Goal: Check status: Check status

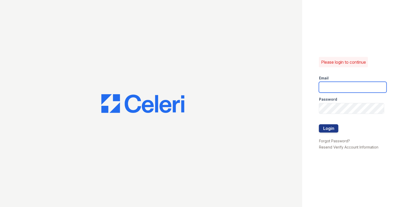
click at [335, 91] on input "email" at bounding box center [353, 87] width 68 height 11
type input "[EMAIL_ADDRESS][DOMAIN_NAME]"
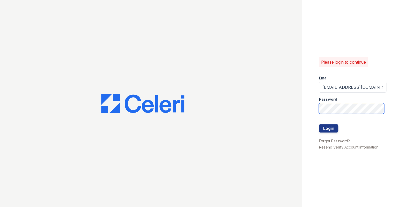
click at [319, 124] on button "Login" at bounding box center [328, 128] width 19 height 8
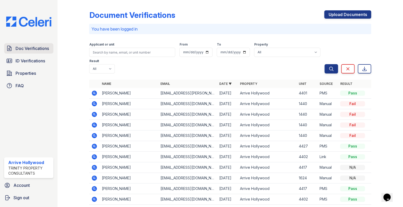
click at [31, 50] on span "Doc Verifications" at bounding box center [32, 48] width 33 height 6
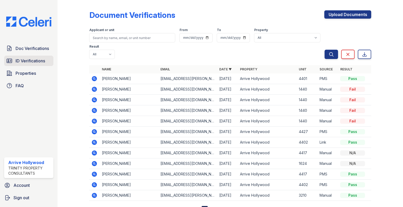
click at [28, 60] on span "ID Verifications" at bounding box center [31, 61] width 30 height 6
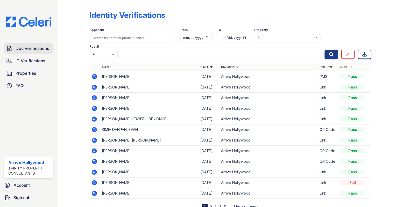
click at [23, 49] on span "Doc Verifications" at bounding box center [32, 48] width 33 height 6
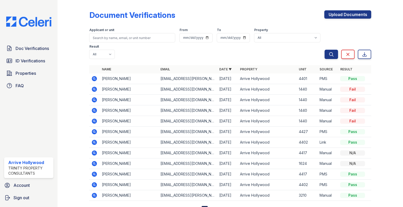
click at [94, 76] on icon at bounding box center [94, 79] width 6 height 6
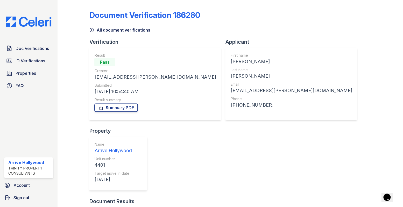
scroll to position [36, 0]
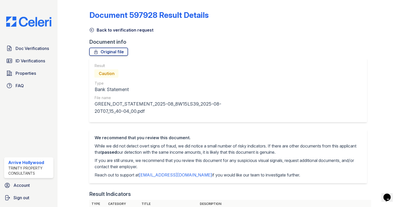
click at [91, 31] on icon at bounding box center [91, 29] width 5 height 5
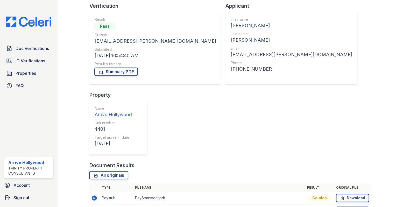
scroll to position [36, 0]
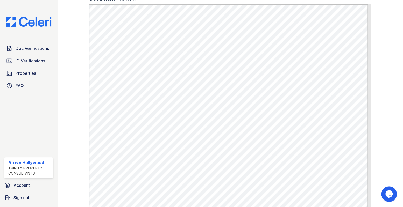
scroll to position [280, 0]
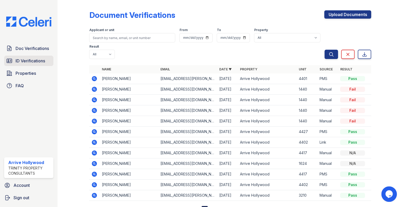
click at [28, 65] on link "ID Verifications" at bounding box center [28, 61] width 49 height 10
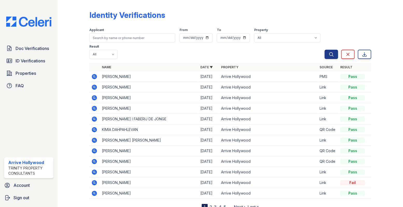
click at [29, 49] on span "Doc Verifications" at bounding box center [32, 48] width 33 height 6
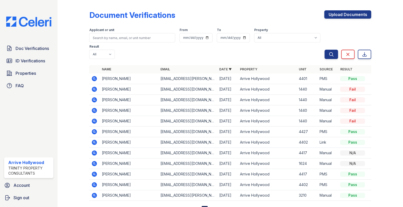
click at [94, 78] on icon at bounding box center [94, 78] width 1 height 1
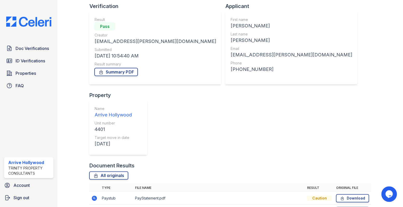
scroll to position [36, 0]
click at [93, 195] on icon at bounding box center [94, 198] width 6 height 6
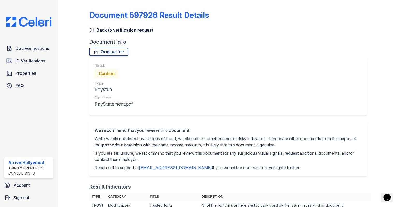
click at [91, 29] on icon at bounding box center [91, 29] width 5 height 5
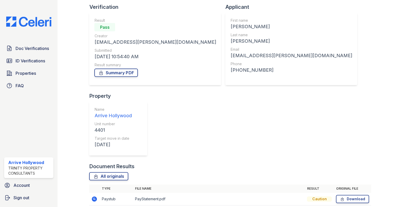
scroll to position [36, 0]
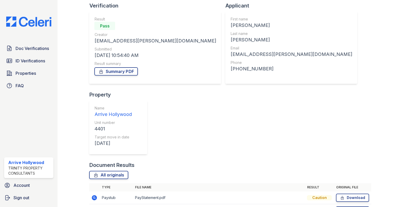
click at [93, 195] on icon at bounding box center [94, 198] width 6 height 6
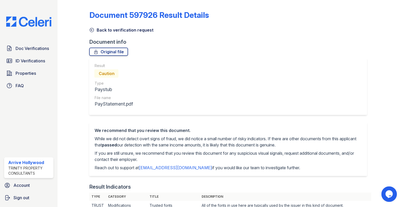
click at [90, 29] on icon at bounding box center [92, 30] width 4 height 4
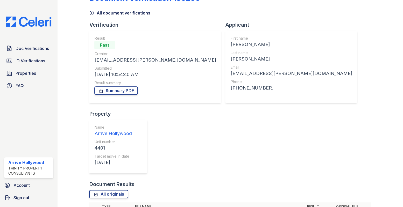
scroll to position [36, 0]
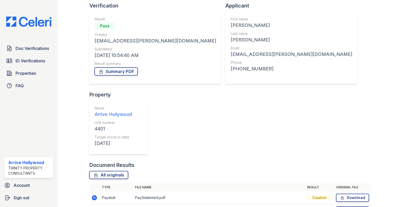
click at [93, 207] on icon at bounding box center [94, 210] width 5 height 5
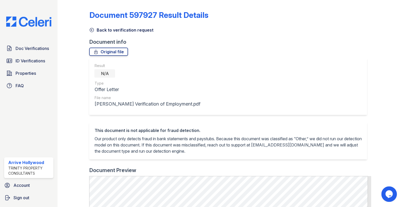
click at [91, 29] on icon at bounding box center [91, 29] width 5 height 5
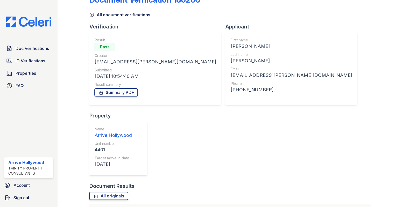
scroll to position [36, 0]
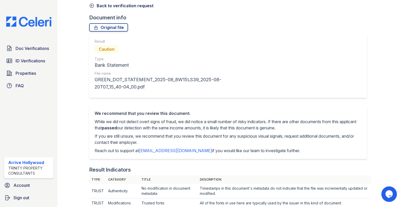
scroll to position [23, 0]
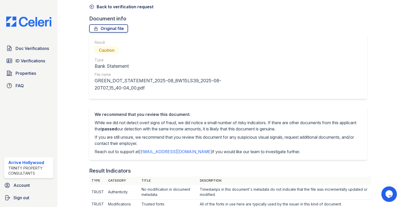
click at [90, 6] on icon at bounding box center [91, 6] width 5 height 5
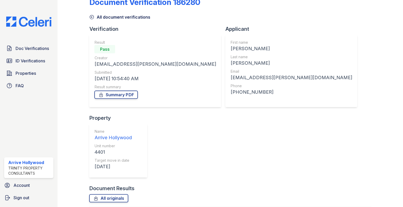
scroll to position [36, 0]
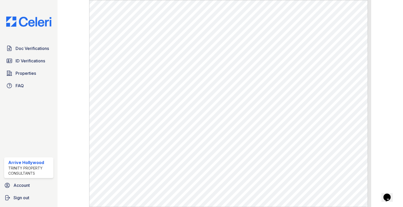
scroll to position [259, 0]
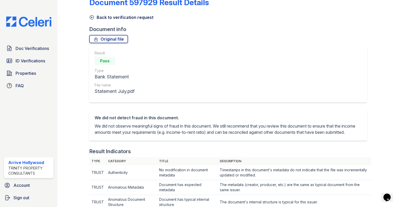
scroll to position [0, 0]
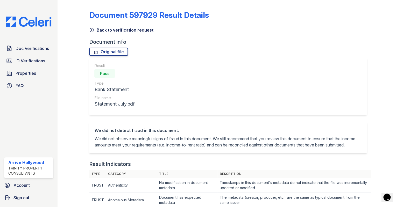
click at [91, 31] on icon at bounding box center [92, 30] width 4 height 4
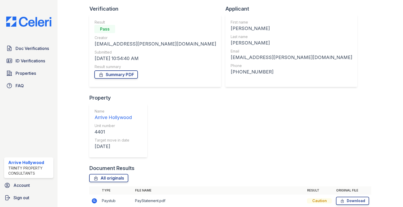
scroll to position [36, 0]
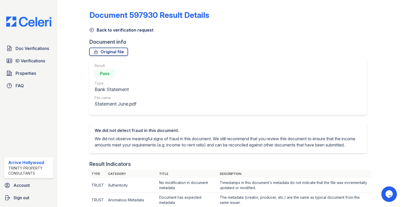
click at [91, 29] on icon at bounding box center [91, 29] width 5 height 5
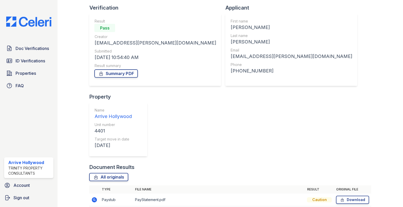
scroll to position [36, 0]
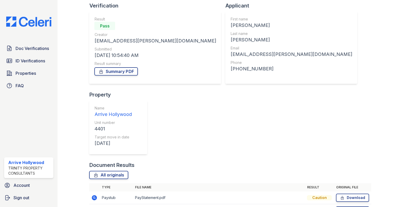
click at [95, 195] on icon at bounding box center [94, 198] width 6 height 6
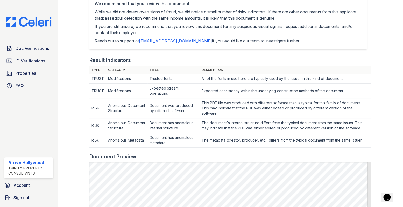
scroll to position [141, 0]
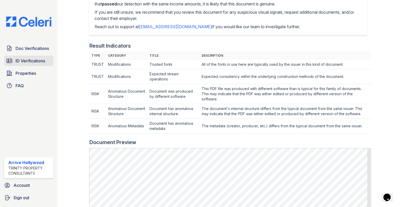
click at [28, 59] on span "ID Verifications" at bounding box center [31, 61] width 30 height 6
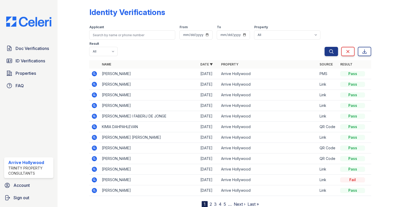
scroll to position [4, 0]
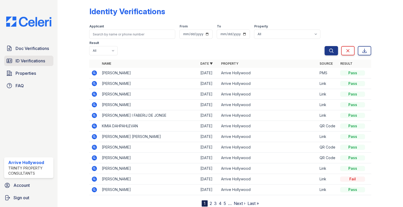
click at [33, 60] on span "ID Verifications" at bounding box center [31, 61] width 30 height 6
